Goal: Transaction & Acquisition: Download file/media

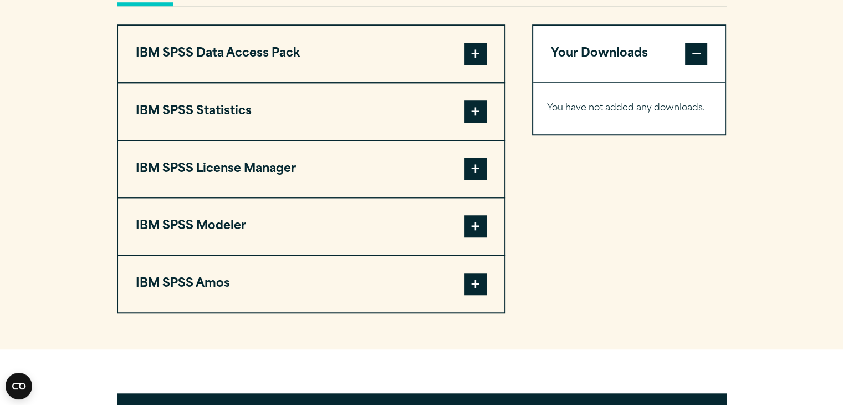
scroll to position [872, 0]
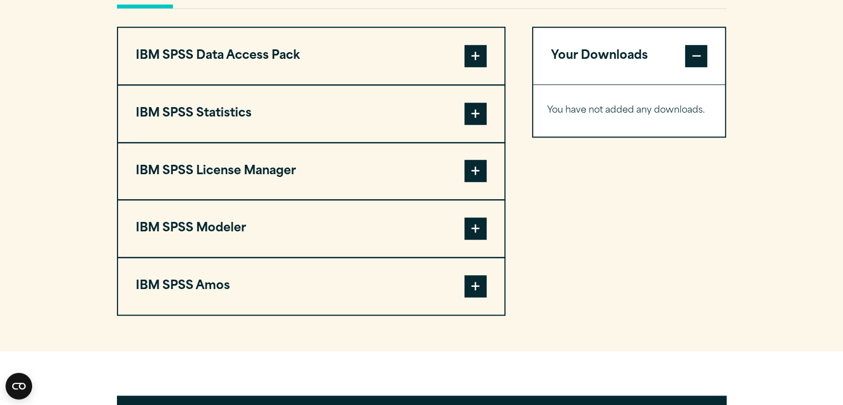
click at [481, 110] on span at bounding box center [476, 114] width 22 height 22
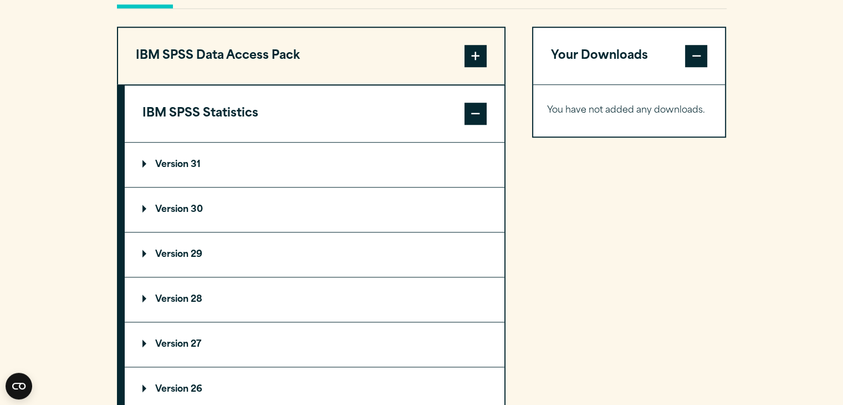
click at [186, 162] on p "Version 31" at bounding box center [171, 164] width 58 height 9
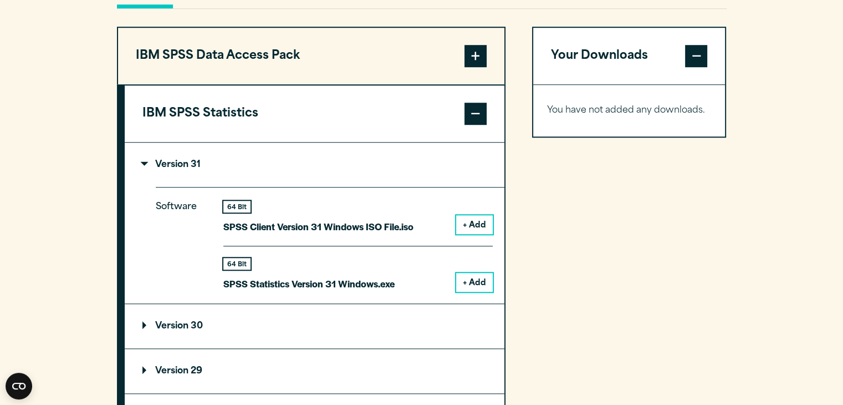
click at [480, 280] on button "+ Add" at bounding box center [474, 282] width 37 height 19
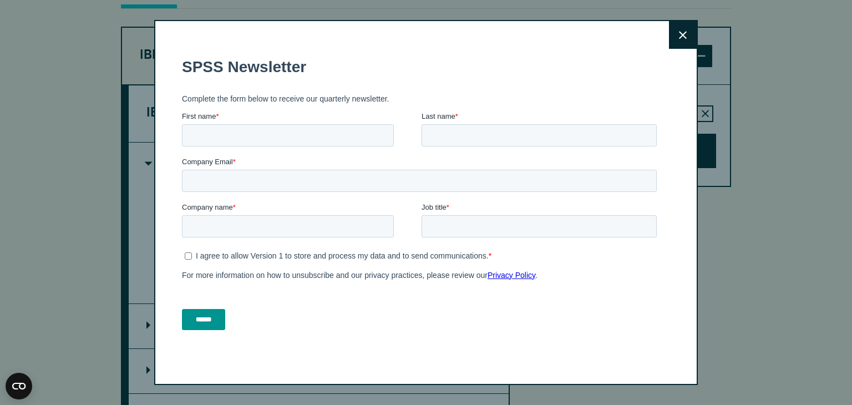
click at [685, 37] on button "Close" at bounding box center [683, 35] width 28 height 28
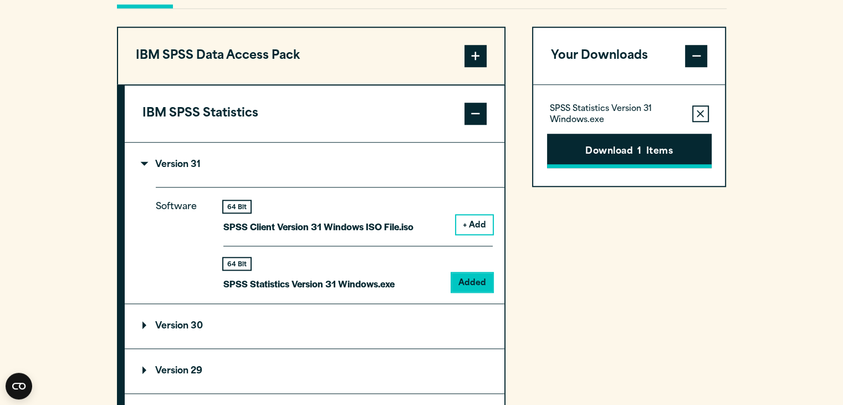
click at [650, 145] on button "Download 1 Items" at bounding box center [629, 151] width 165 height 34
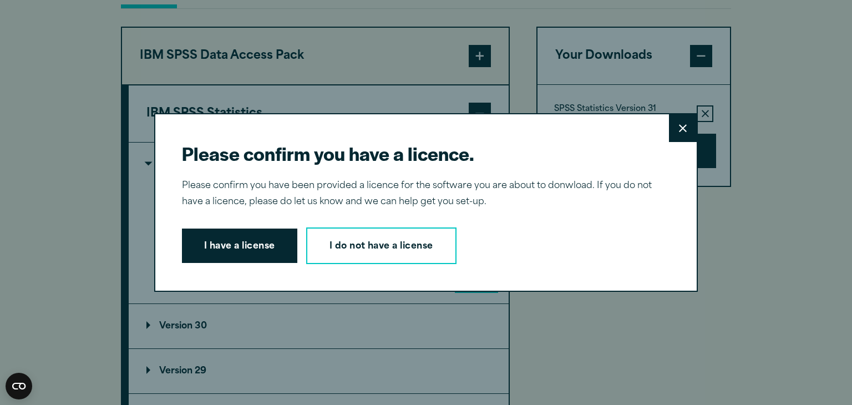
click at [670, 128] on button "Close" at bounding box center [683, 128] width 28 height 28
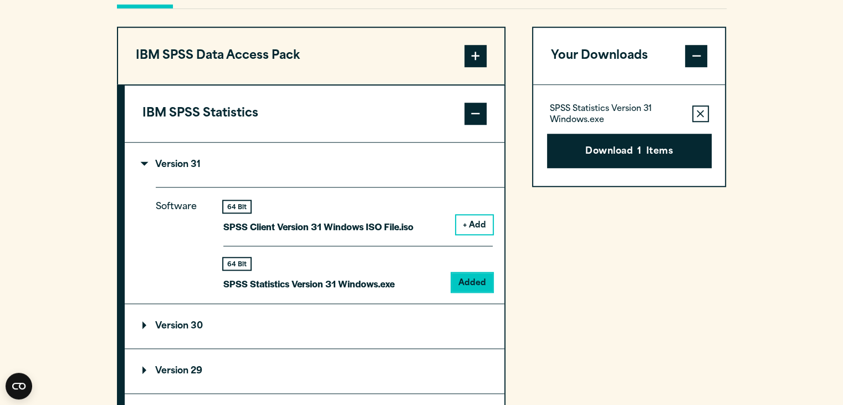
click at [590, 200] on div "Your Downloads SPSS Statistics Version 31 Windows.exe Remove this item from you…" at bounding box center [629, 364] width 195 height 675
click at [614, 139] on button "Download 1 Items" at bounding box center [629, 151] width 165 height 34
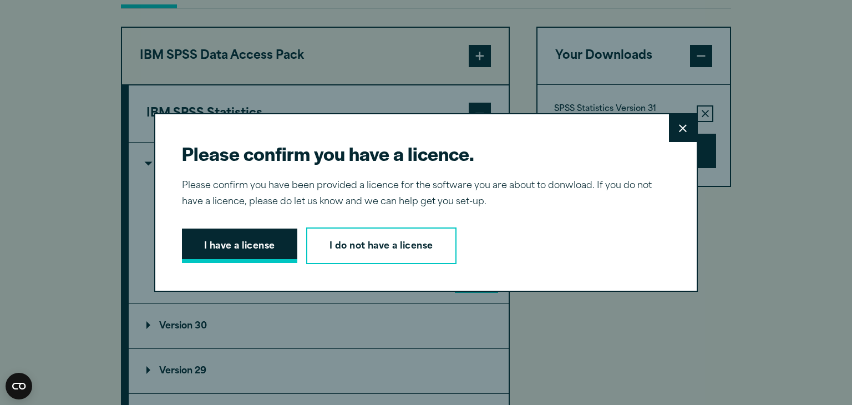
click at [245, 252] on button "I have a license" at bounding box center [239, 245] width 115 height 34
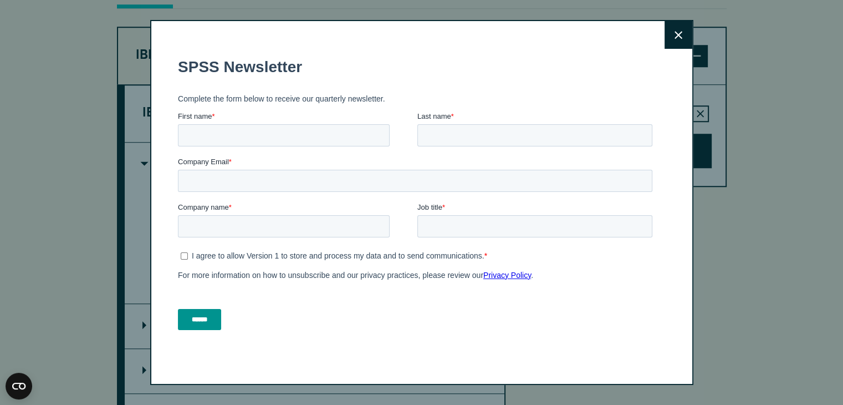
click at [672, 34] on button "Close" at bounding box center [679, 35] width 28 height 28
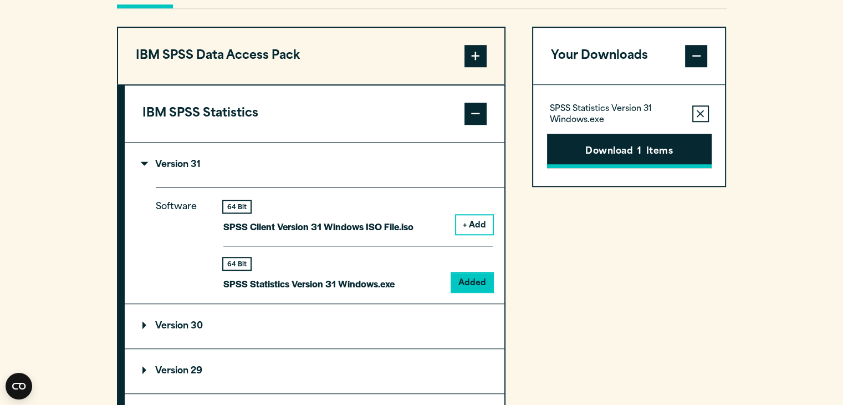
drag, startPoint x: 639, startPoint y: 142, endPoint x: 610, endPoint y: 149, distance: 30.0
click at [610, 149] on button "Download 1 Items" at bounding box center [629, 151] width 165 height 34
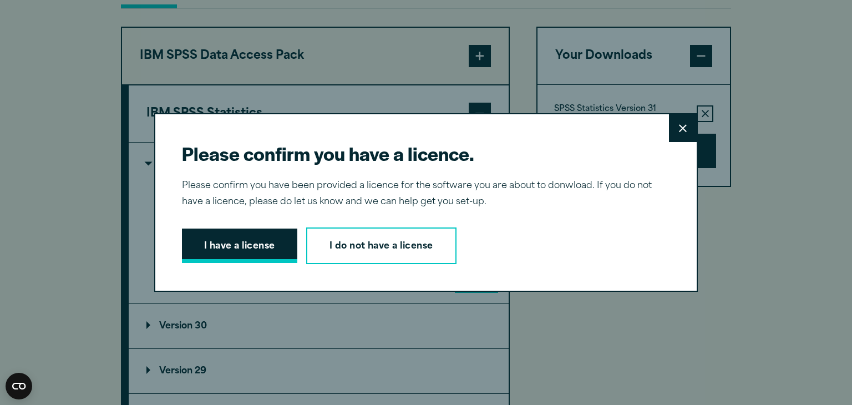
click at [224, 247] on button "I have a license" at bounding box center [239, 245] width 115 height 34
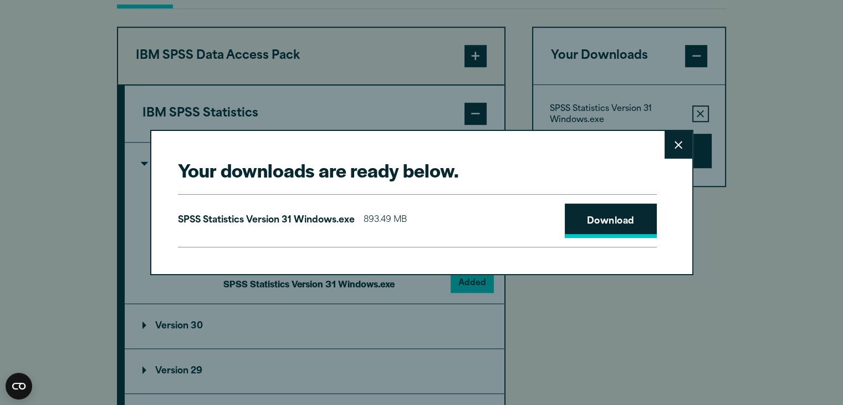
click at [628, 224] on link "Download" at bounding box center [611, 220] width 92 height 34
